Goal: Find specific page/section: Find specific page/section

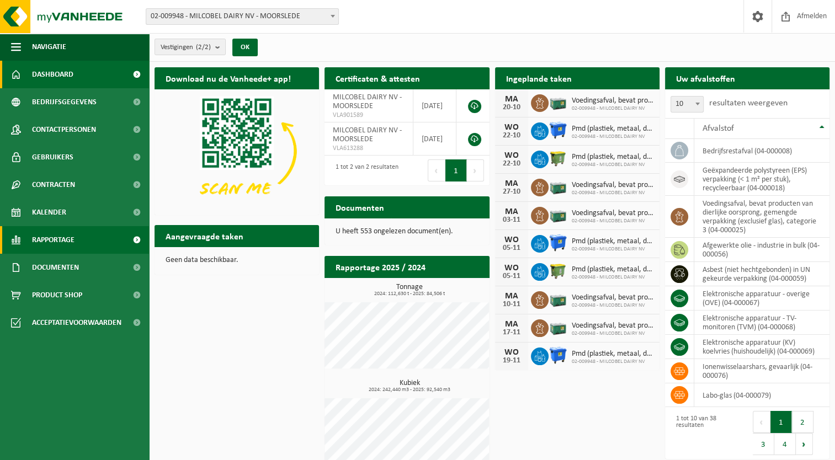
click at [67, 232] on span "Rapportage" at bounding box center [53, 240] width 42 height 28
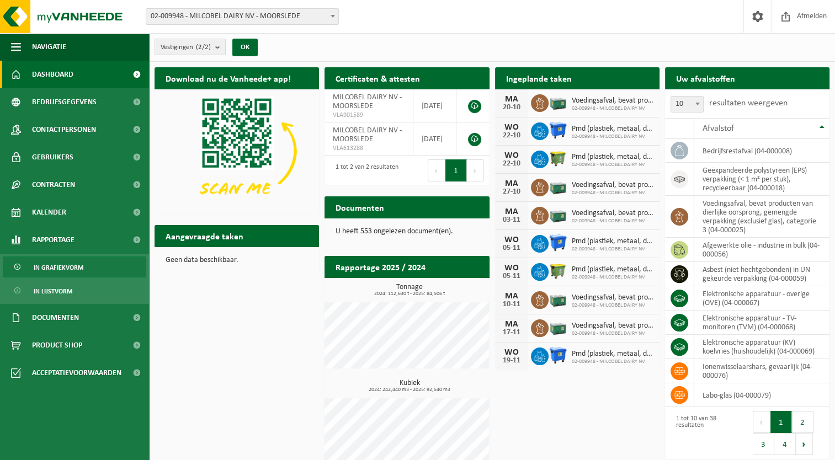
click at [64, 264] on span "In grafiekvorm" at bounding box center [59, 267] width 50 height 21
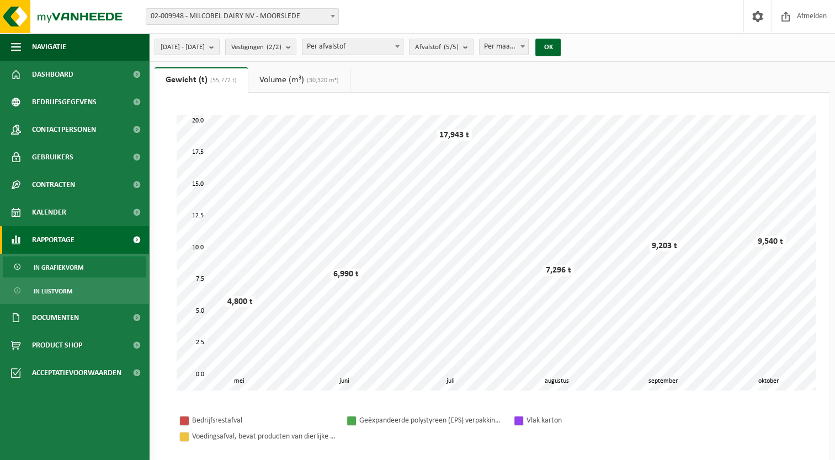
click at [290, 83] on link "Volume (m³) (30,320 m³)" at bounding box center [299, 79] width 102 height 25
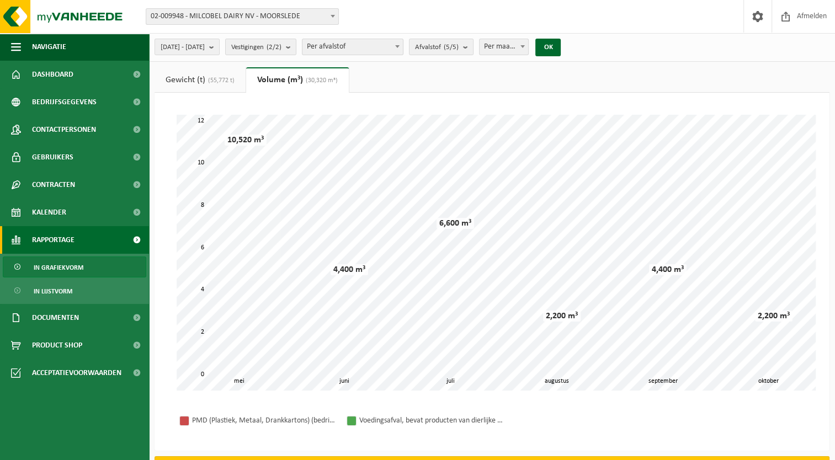
click at [208, 77] on span "(55,772 t)" at bounding box center [219, 80] width 29 height 7
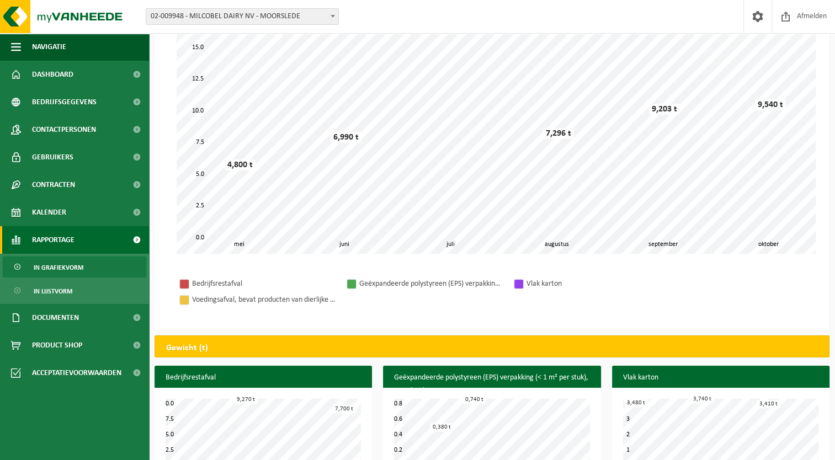
scroll to position [135, 0]
